Goal: Task Accomplishment & Management: Use online tool/utility

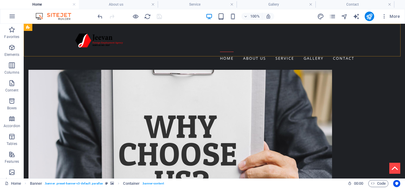
scroll to position [267, 0]
click at [55, 5] on h4 "Home" at bounding box center [39, 4] width 79 height 7
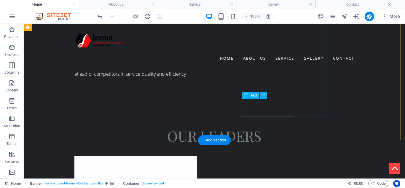
scroll to position [1038, 0]
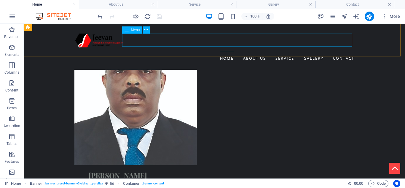
click at [251, 52] on nav "Home About us Service Gallery Contact" at bounding box center [214, 58] width 280 height 13
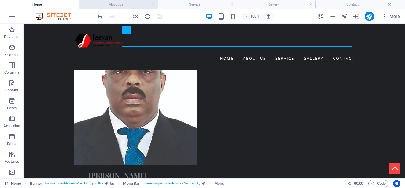
click at [123, 1] on h4 "About us" at bounding box center [118, 4] width 79 height 7
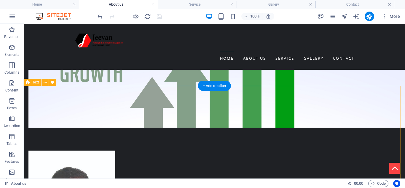
scroll to position [731, 0]
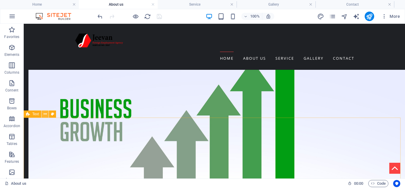
click at [45, 114] on icon at bounding box center [45, 114] width 3 height 6
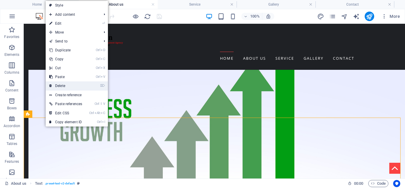
click at [77, 87] on link "⌦ Delete" at bounding box center [66, 85] width 40 height 9
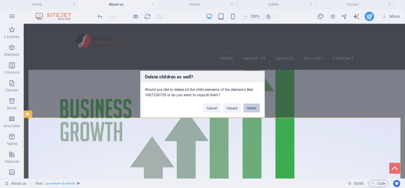
click at [252, 109] on button "Delete" at bounding box center [251, 107] width 17 height 9
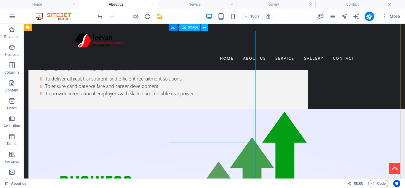
scroll to position [553, 0]
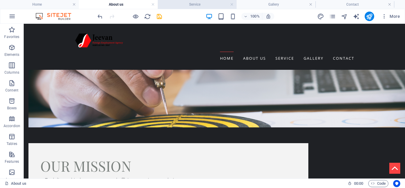
click at [197, 8] on li "Service" at bounding box center [197, 4] width 79 height 9
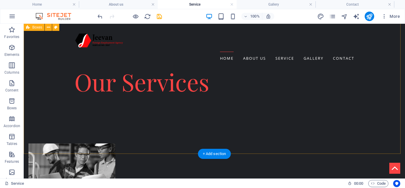
scroll to position [162, 0]
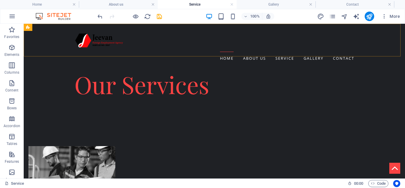
click at [344, 52] on nav "Home About us Service Gallery Contact" at bounding box center [214, 58] width 280 height 13
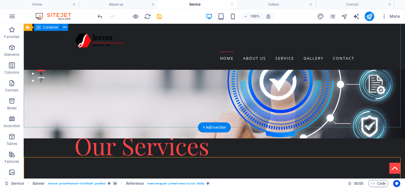
scroll to position [221, 0]
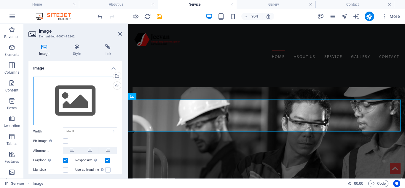
click at [87, 91] on div "Drag files here, click to choose files or select files from Files or our free s…" at bounding box center [75, 100] width 84 height 49
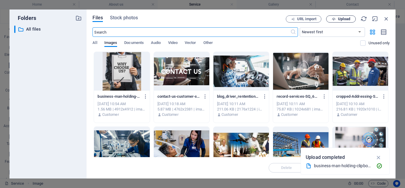
click at [337, 18] on span "Upload" at bounding box center [341, 19] width 24 height 4
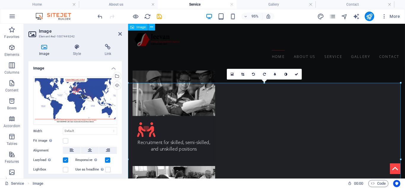
scroll to position [191, 0]
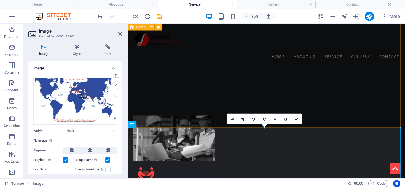
drag, startPoint x: 391, startPoint y: 83, endPoint x: 415, endPoint y: 72, distance: 26.8
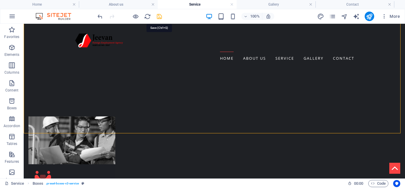
click at [159, 17] on icon "save" at bounding box center [159, 16] width 7 height 7
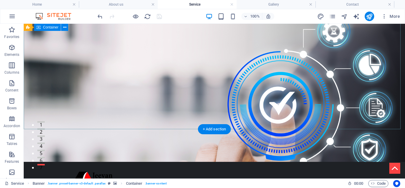
scroll to position [0, 0]
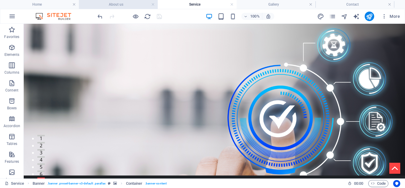
click at [127, 3] on h4 "About us" at bounding box center [118, 4] width 79 height 7
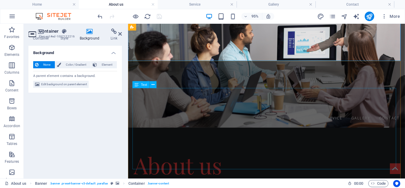
scroll to position [89, 0]
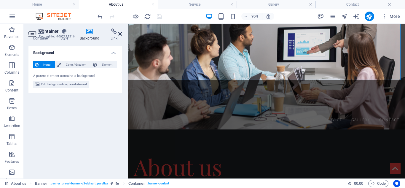
click at [121, 34] on icon at bounding box center [120, 33] width 4 height 5
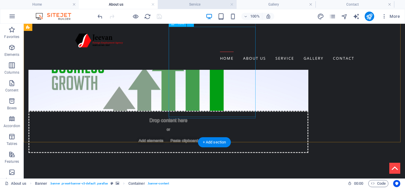
scroll to position [800, 0]
